Goal: Check status: Check status

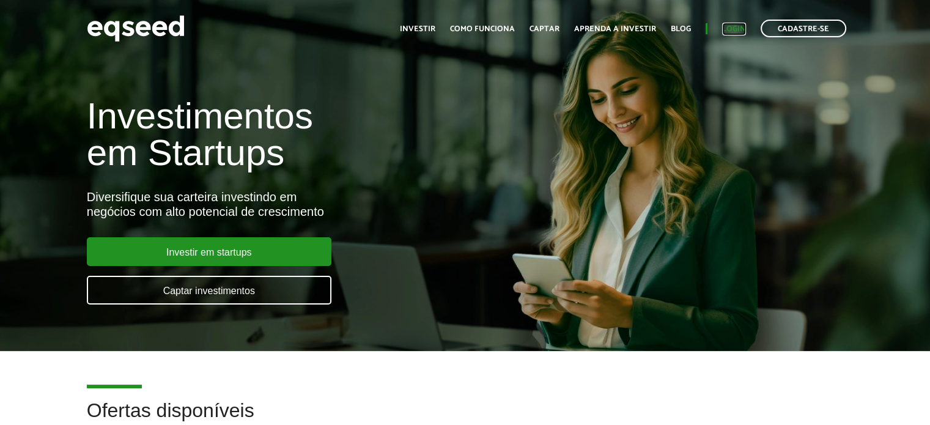
click at [742, 29] on link "Login" at bounding box center [734, 29] width 24 height 8
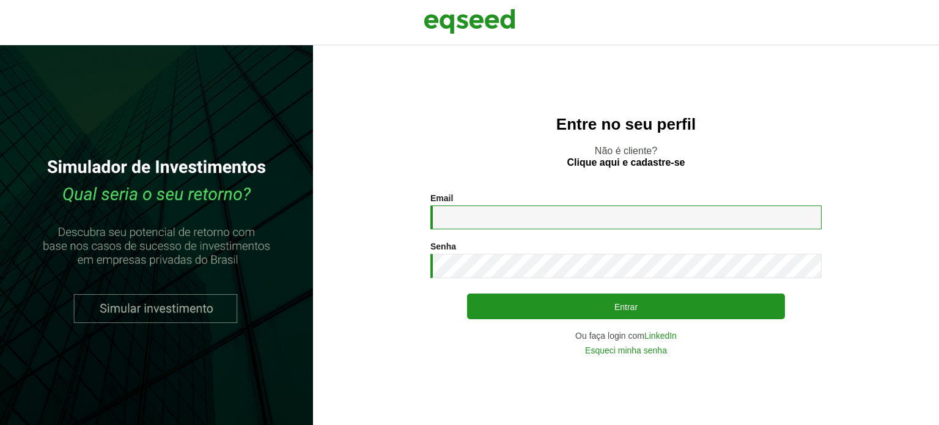
click at [470, 221] on input "Email *" at bounding box center [626, 218] width 391 height 24
type input "**********"
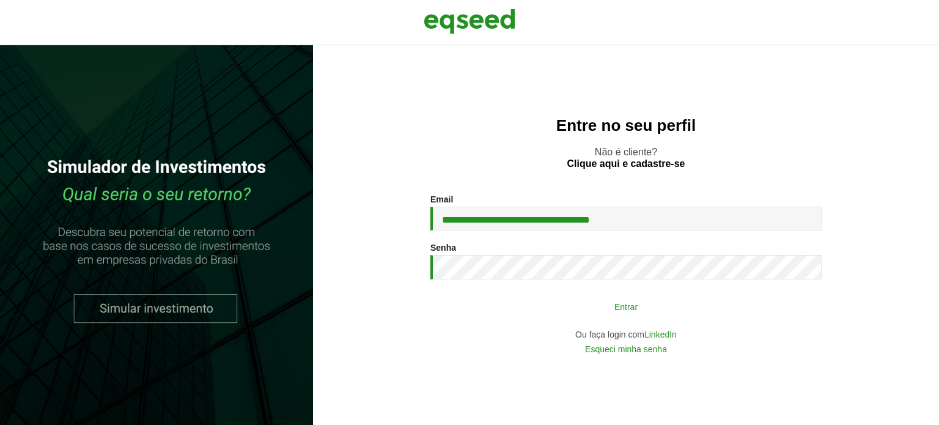
click at [502, 308] on button "Entrar" at bounding box center [626, 306] width 318 height 23
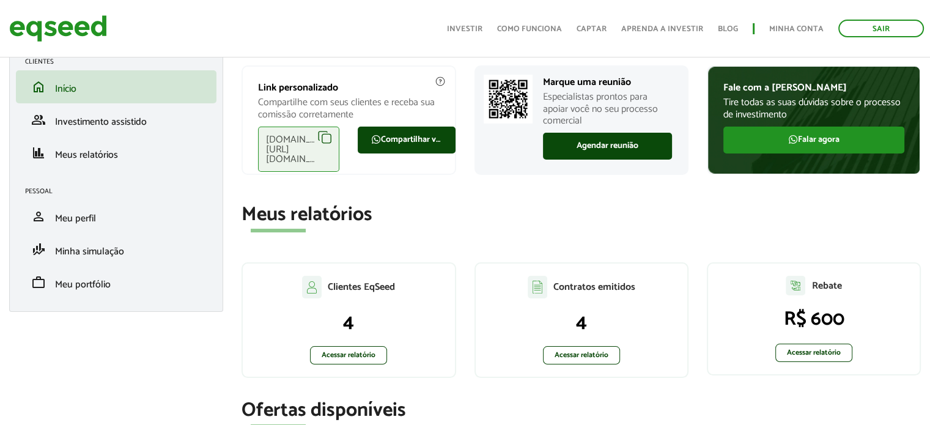
scroll to position [122, 0]
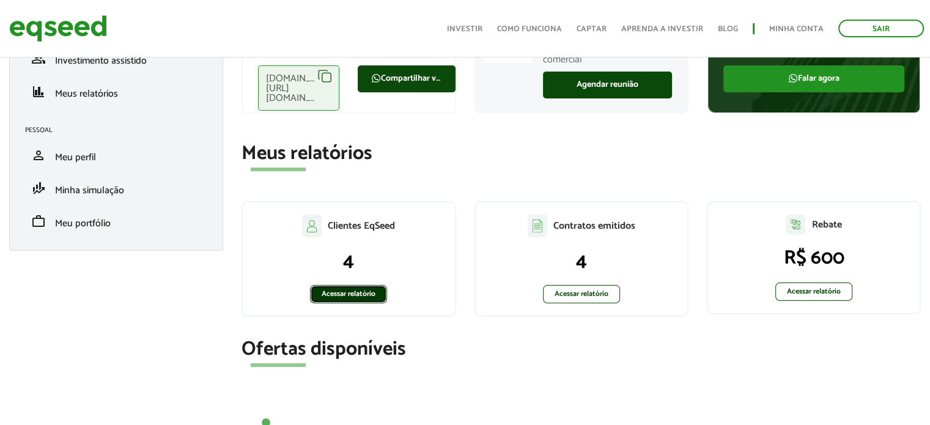
click at [359, 300] on link "Acessar relatório" at bounding box center [348, 294] width 77 height 18
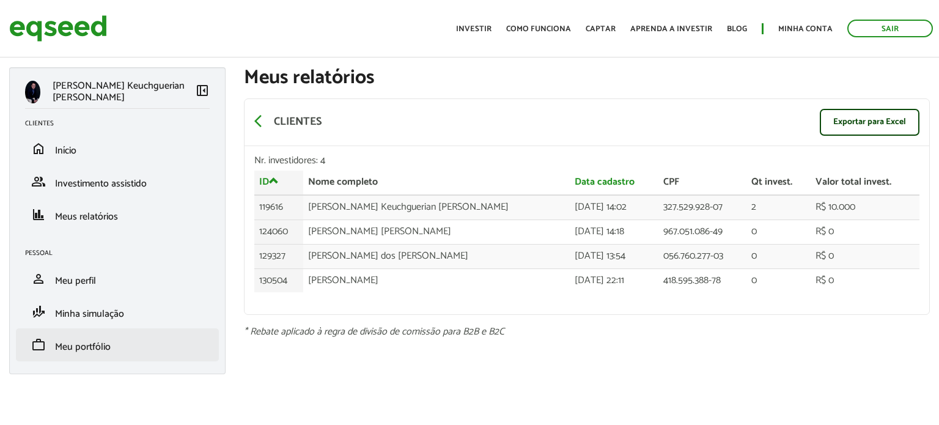
click at [108, 335] on li "work Meu portfólio" at bounding box center [117, 344] width 203 height 33
click at [95, 349] on span "Meu portfólio" at bounding box center [83, 347] width 56 height 17
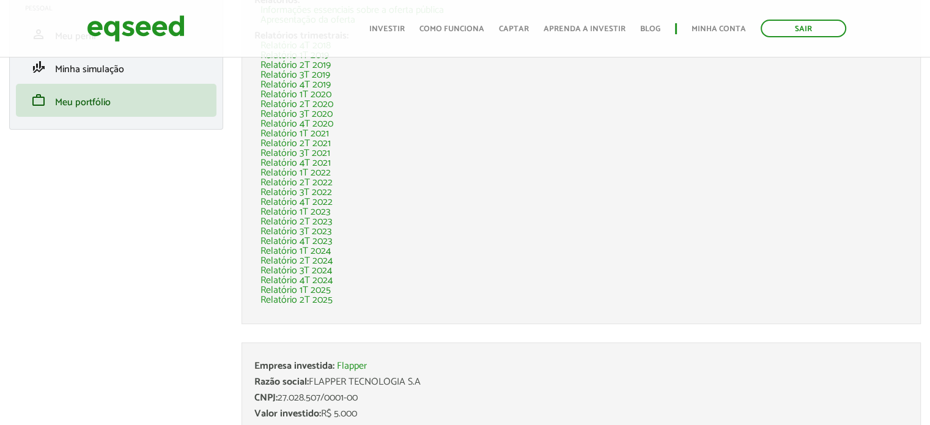
scroll to position [335, 0]
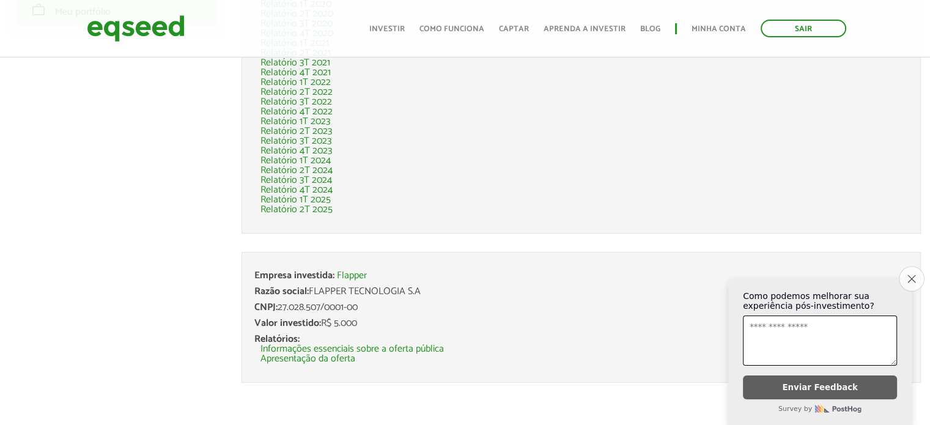
click at [910, 275] on icon "Close survey" at bounding box center [912, 279] width 8 height 8
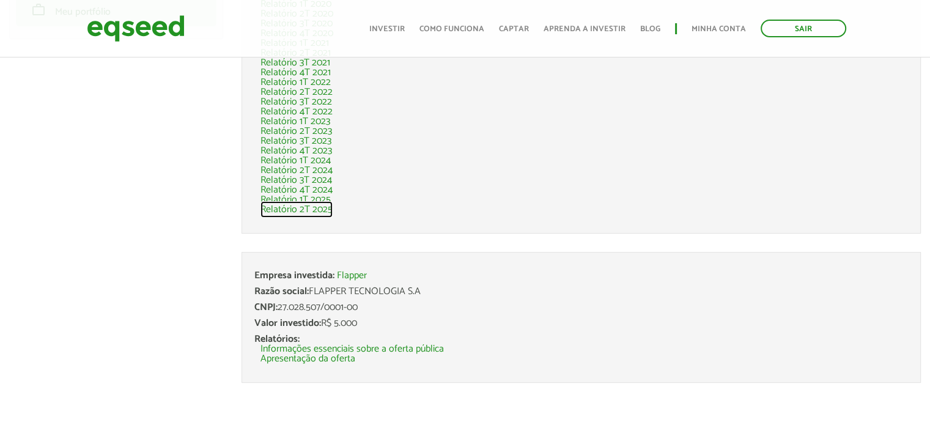
click at [302, 210] on link "Relatório 2T 2025" at bounding box center [297, 210] width 72 height 10
